Goal: Find specific fact: Find specific fact

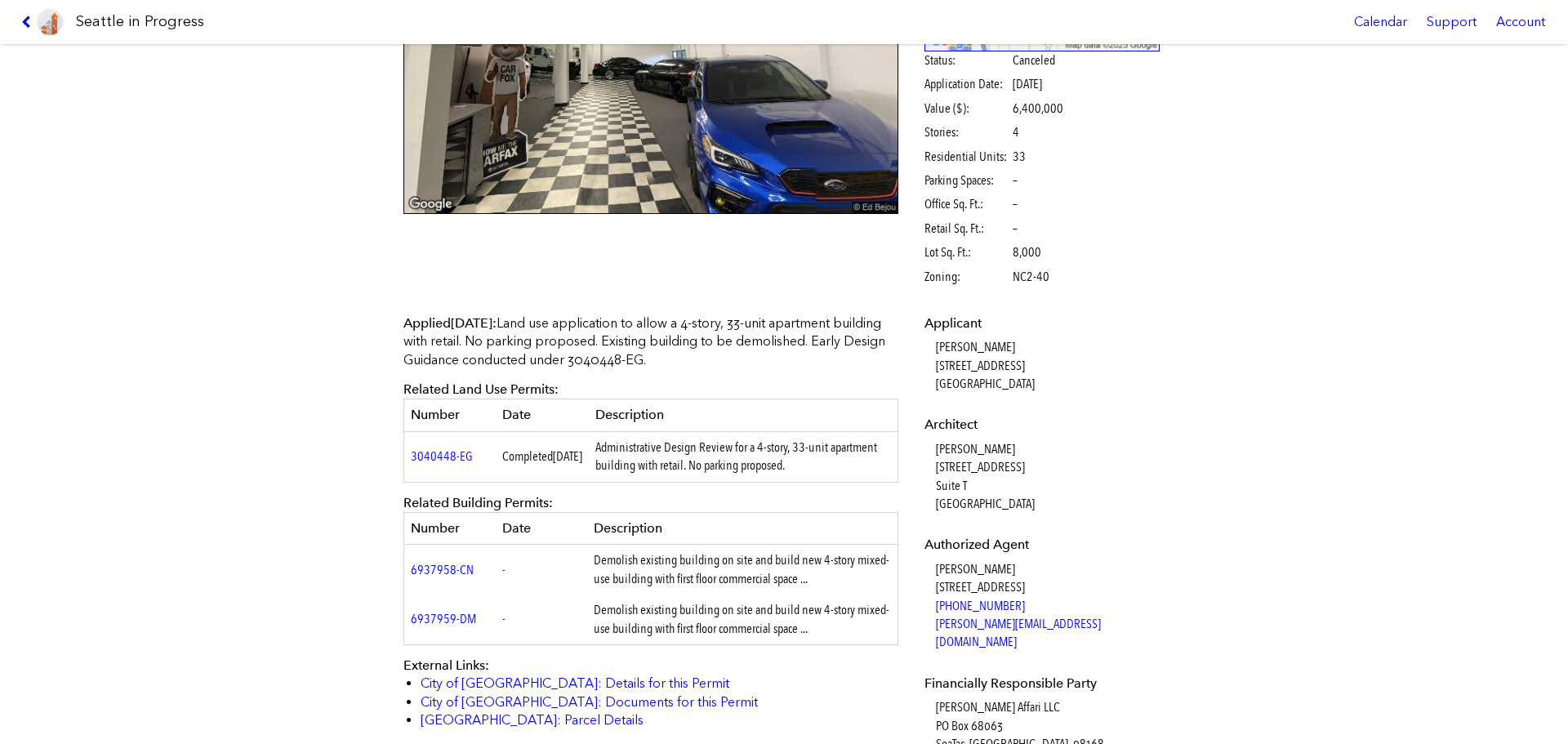
scroll to position [164, 0]
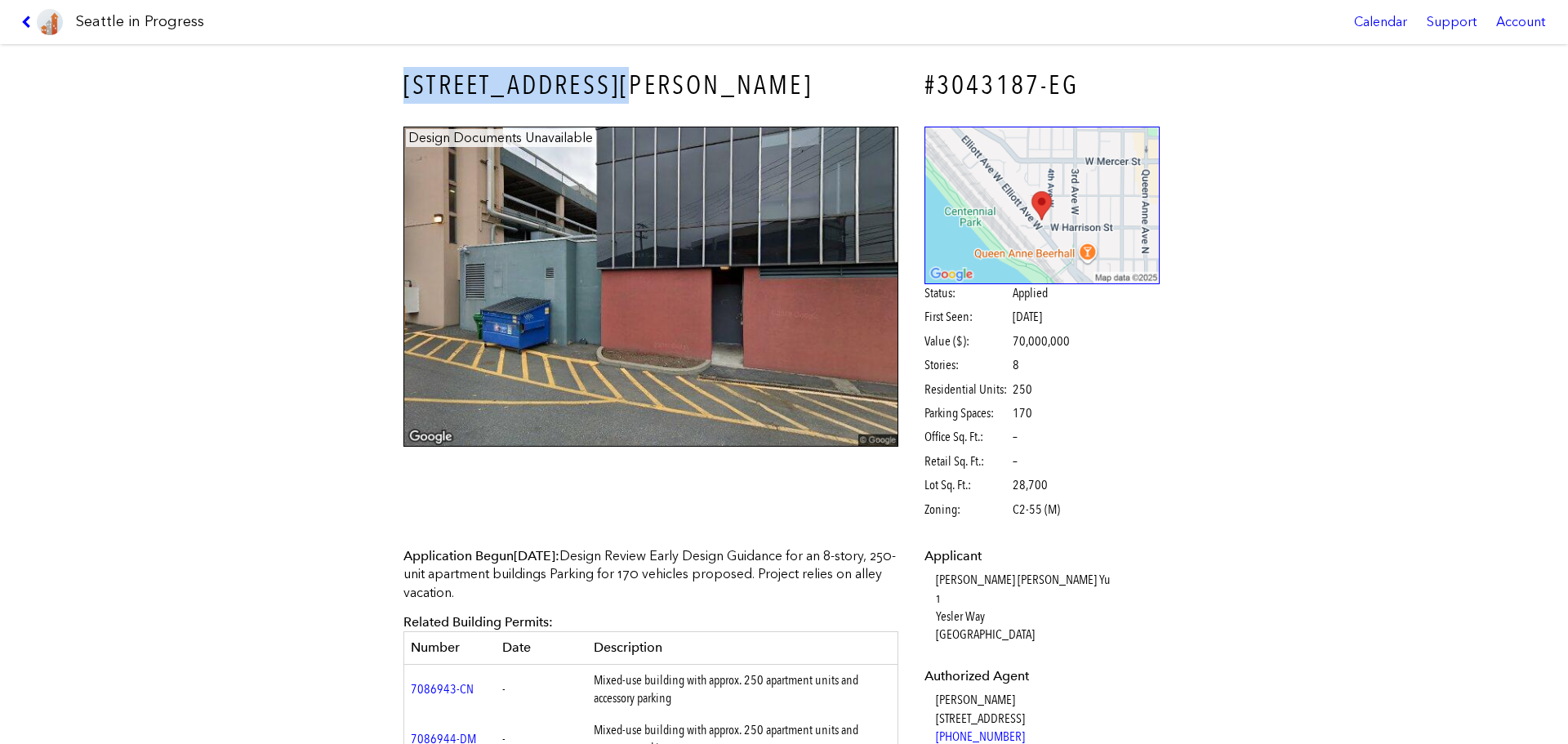
click at [780, 72] on div "400 W HARRISON ST #3043187-EG Design Documents Unavailable Status: Applied Firs…" at bounding box center [784, 394] width 1568 height 701
copy h3 "400 W HARRISON ST"
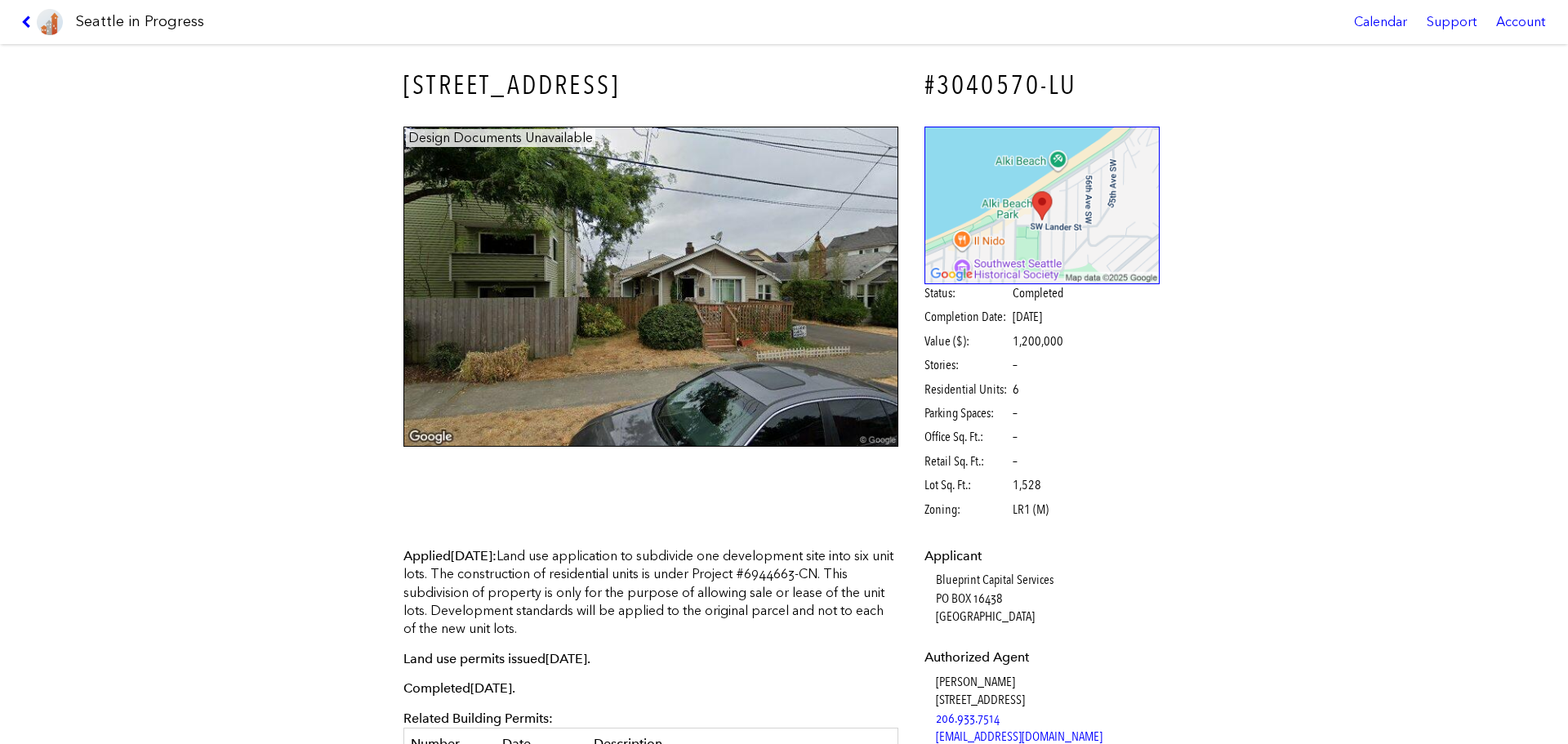
drag, startPoint x: 364, startPoint y: 79, endPoint x: 690, endPoint y: 89, distance: 326.2
click at [690, 89] on div "[STREET_ADDRESS] #3040570-LU Design Documents Unavailable Status: Completed Com…" at bounding box center [784, 394] width 1568 height 701
copy h3 "[STREET_ADDRESS]"
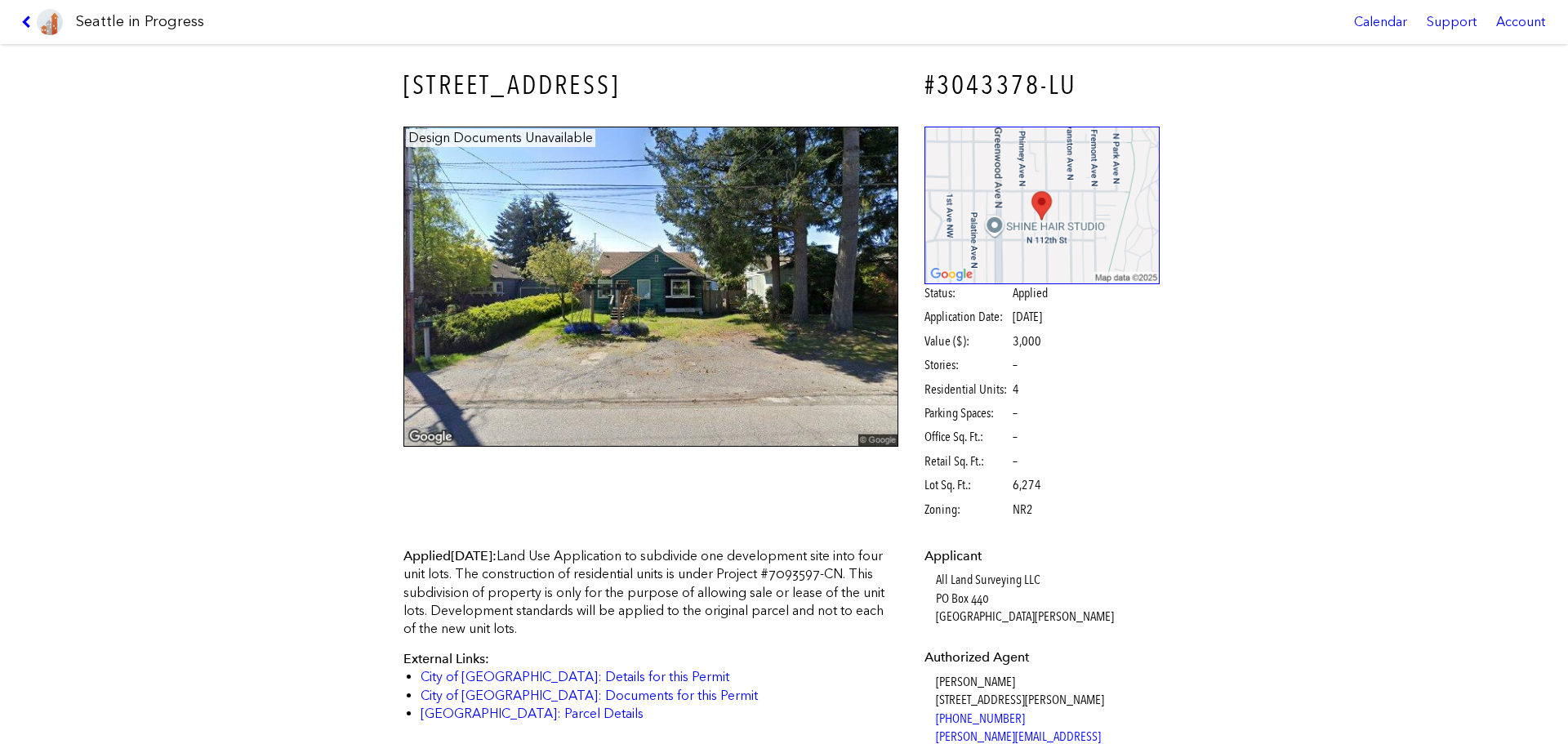
drag, startPoint x: 393, startPoint y: 69, endPoint x: 639, endPoint y: 93, distance: 247.2
click at [639, 93] on div "[STREET_ADDRESS]" at bounding box center [651, 85] width 518 height 60
